Goal: Obtain resource: Download file/media

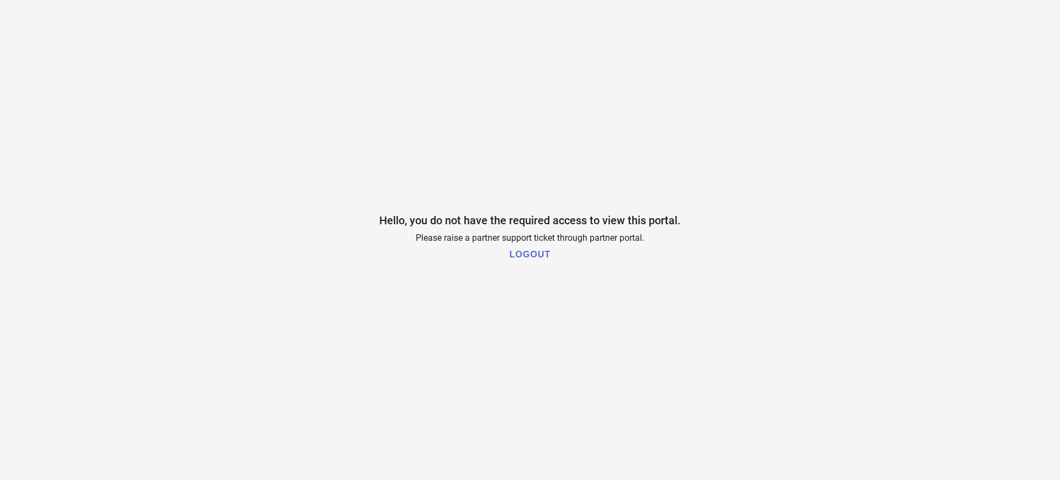
click at [538, 255] on h1 "LOGOUT" at bounding box center [530, 255] width 41 height 10
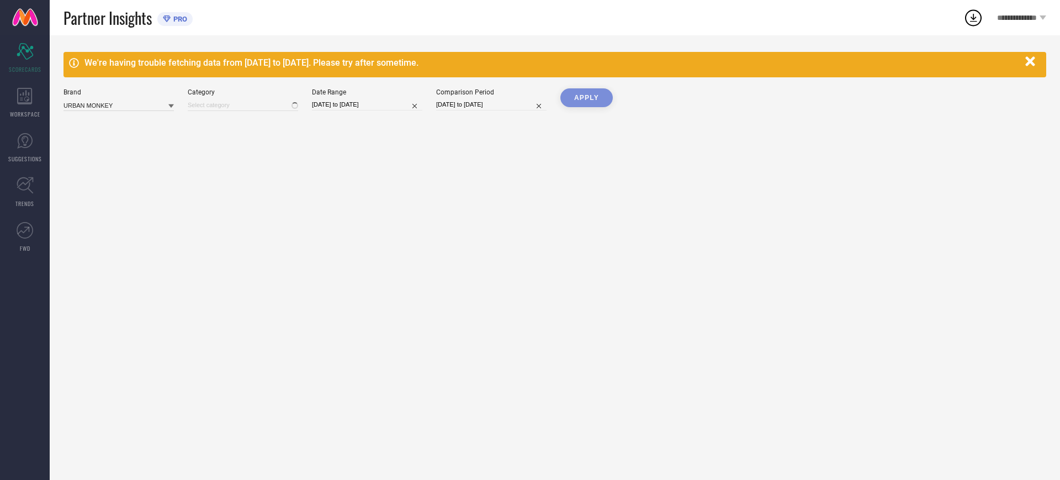
type input "All"
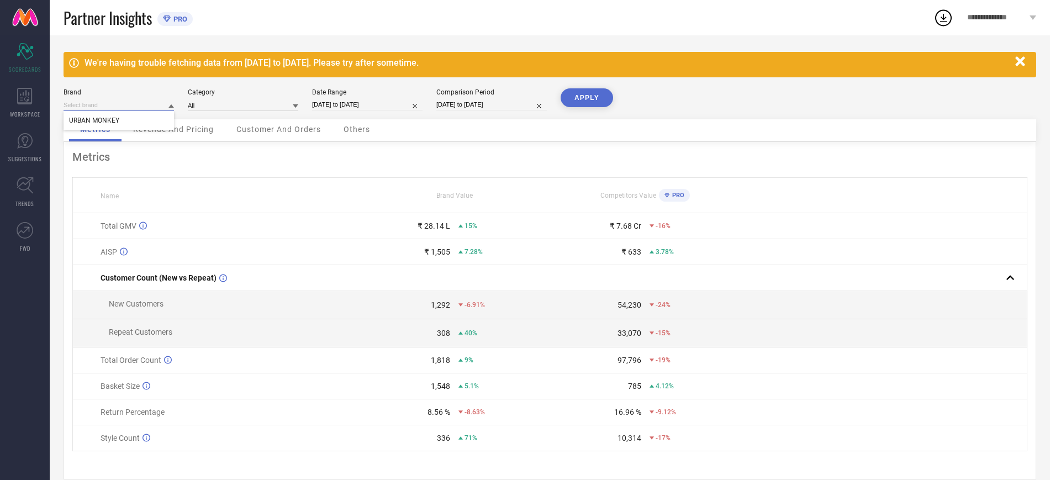
click at [105, 105] on input at bounding box center [119, 105] width 110 height 12
click at [100, 118] on span "URBAN MONKEY" at bounding box center [94, 121] width 50 height 8
click at [229, 101] on input at bounding box center [243, 105] width 110 height 12
click at [353, 101] on input "[DATE] to [DATE]" at bounding box center [367, 105] width 110 height 12
select select "7"
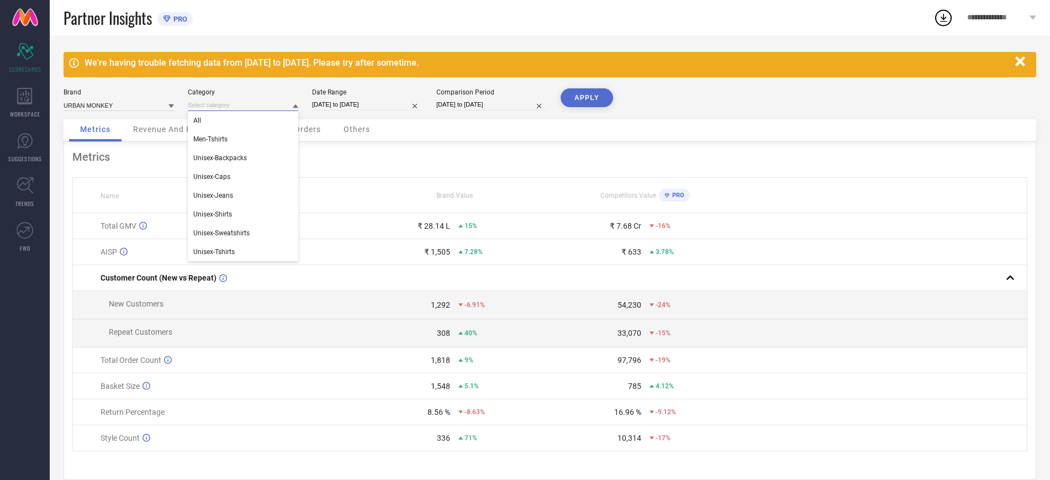
select select "2025"
select select "8"
select select "2025"
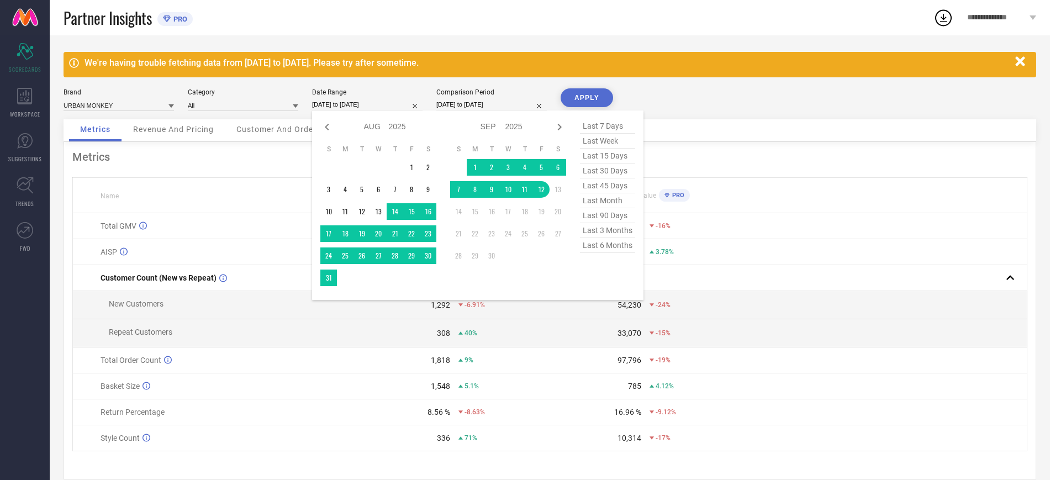
click at [616, 172] on span "last 30 days" at bounding box center [607, 170] width 55 height 15
type input "[DATE] to [DATE]"
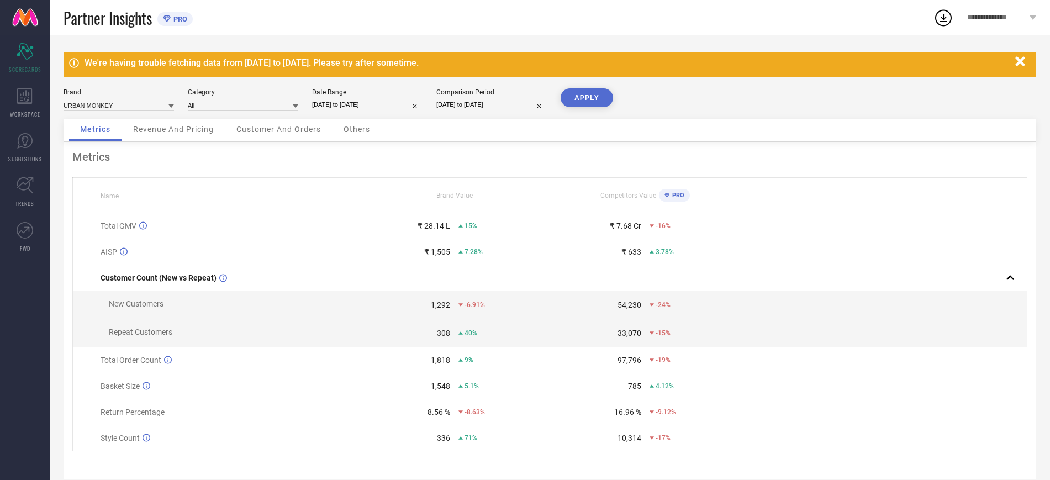
select select "7"
select select "2025"
select select "8"
select select "2025"
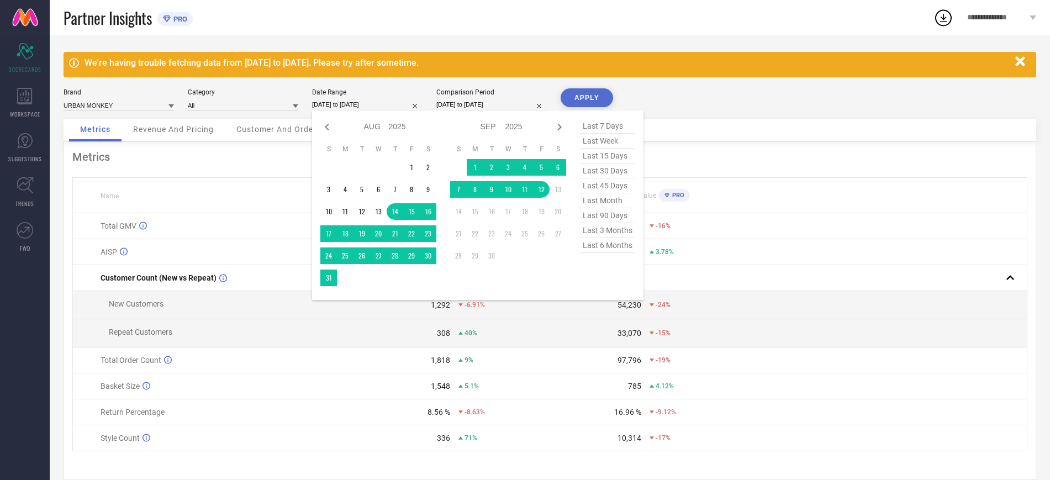
click at [337, 105] on input "[DATE] to [DATE]" at bounding box center [367, 105] width 110 height 12
click at [613, 168] on span "last 30 days" at bounding box center [607, 170] width 55 height 15
type input "[DATE] to [DATE]"
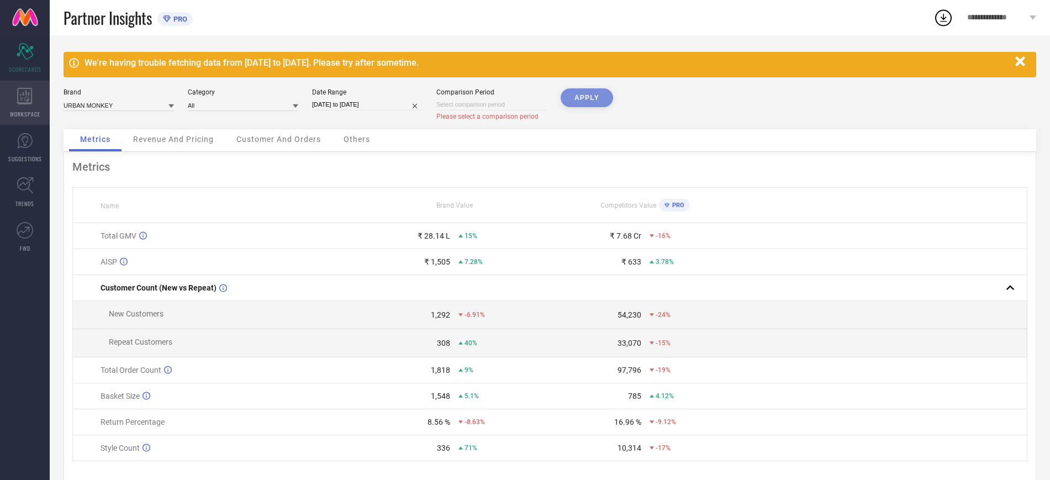
click at [34, 104] on div "WORKSPACE" at bounding box center [25, 103] width 50 height 44
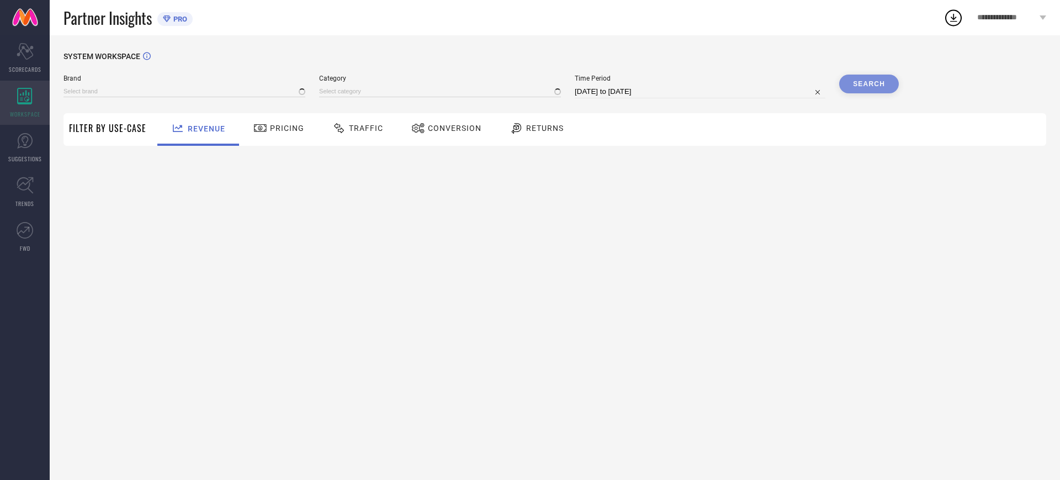
type input "URBAN MONKEY"
type input "All"
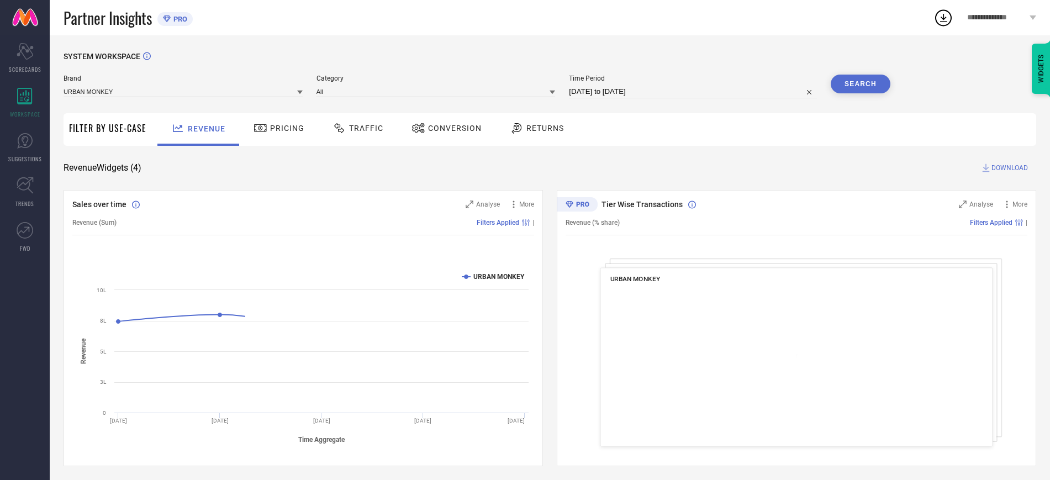
click at [458, 130] on span "Conversion" at bounding box center [455, 128] width 54 height 9
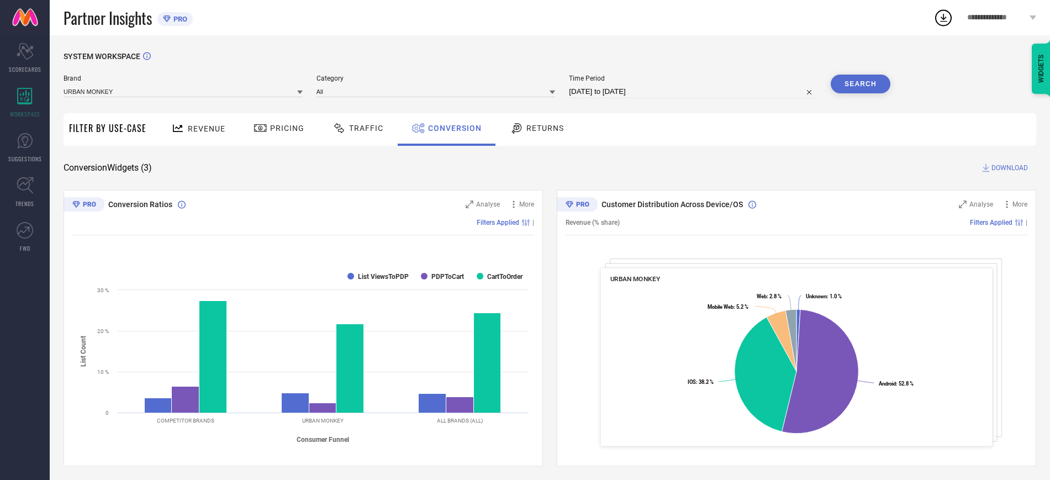
click at [635, 89] on input "[DATE] to [DATE]" at bounding box center [693, 91] width 248 height 13
select select "7"
select select "2025"
select select "8"
select select "2025"
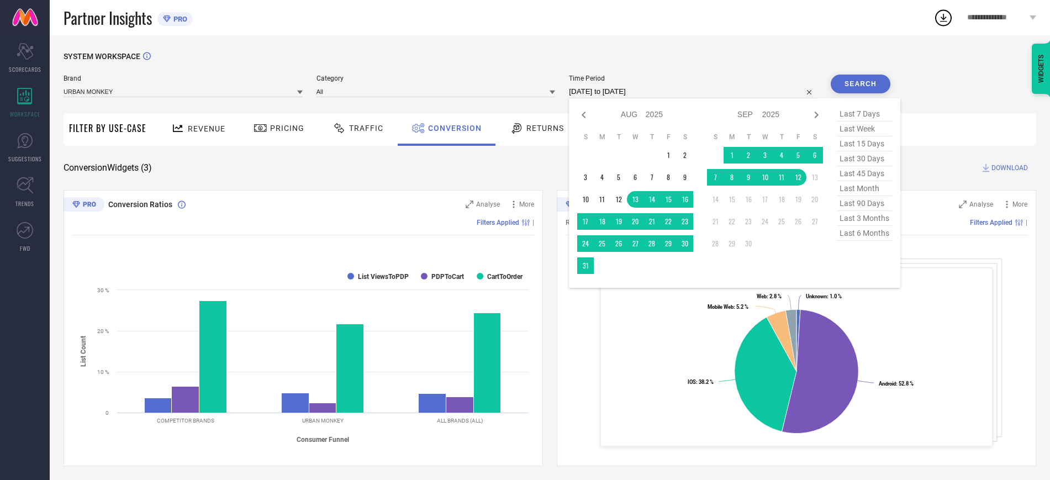
click at [876, 159] on span "last 30 days" at bounding box center [864, 158] width 55 height 15
type input "[DATE] to [DATE]"
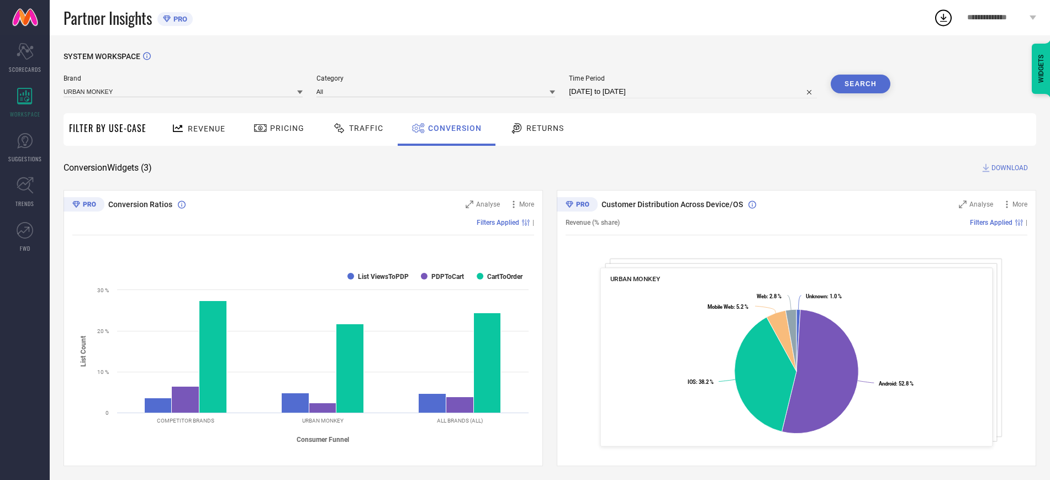
click at [862, 90] on button "Search" at bounding box center [861, 84] width 60 height 19
click at [1008, 166] on span "DOWNLOAD" at bounding box center [1009, 167] width 36 height 11
click at [942, 18] on icon at bounding box center [943, 18] width 20 height 20
